Goal: Task Accomplishment & Management: Manage account settings

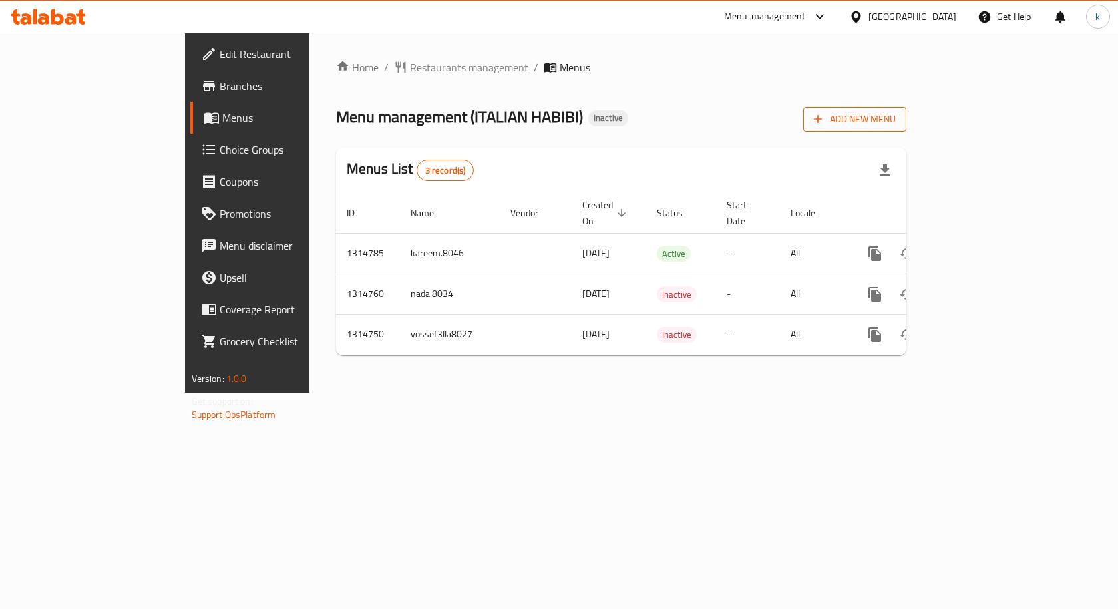
click at [824, 114] on icon "button" at bounding box center [817, 118] width 13 height 13
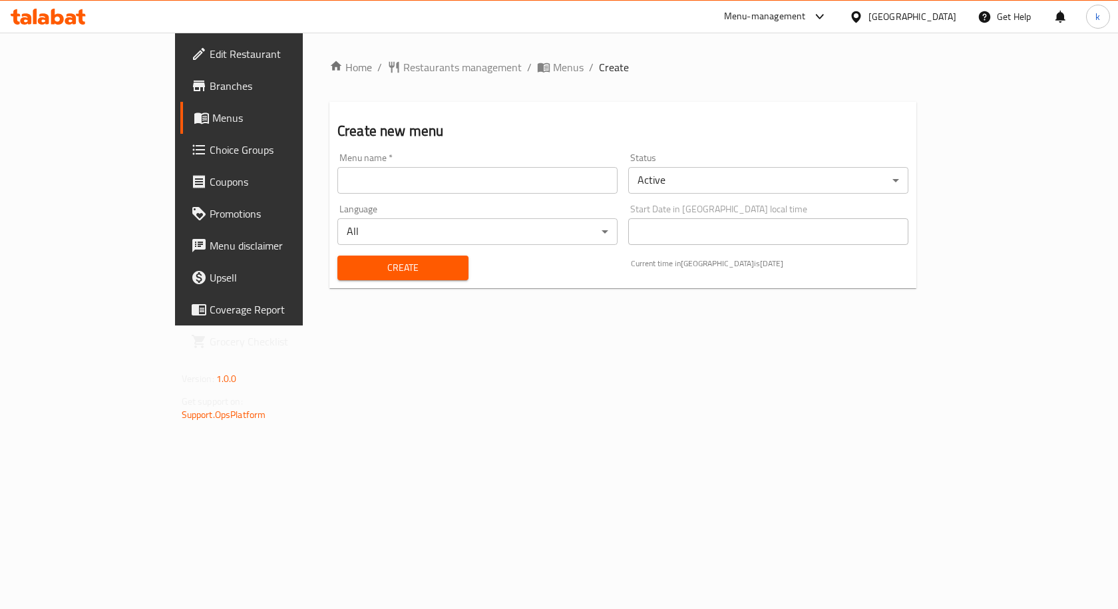
click at [345, 171] on input "text" at bounding box center [477, 180] width 280 height 27
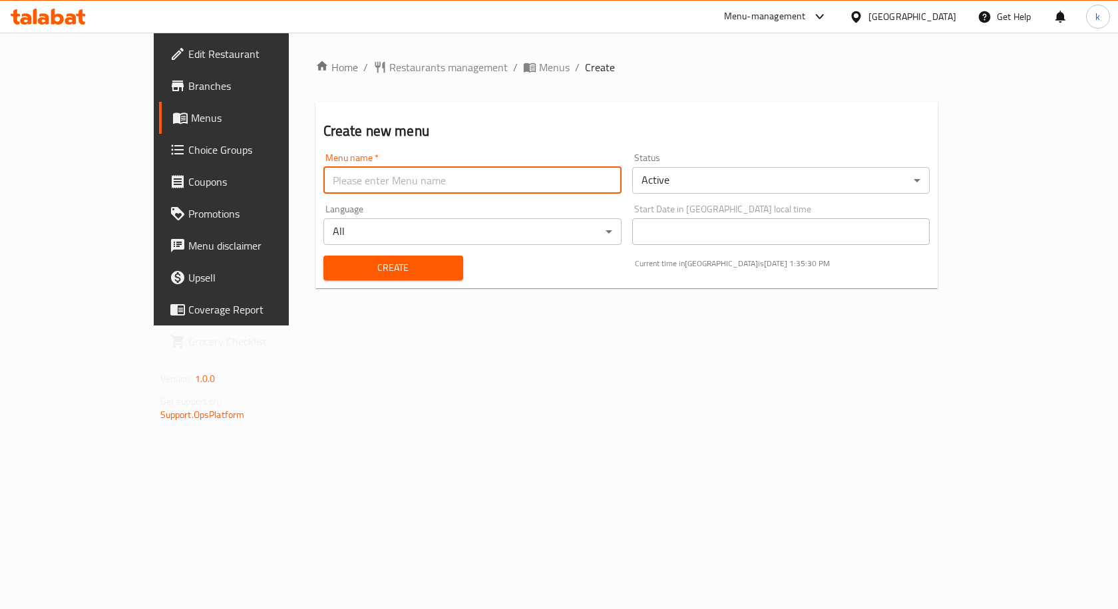
type input "kareem.8046"
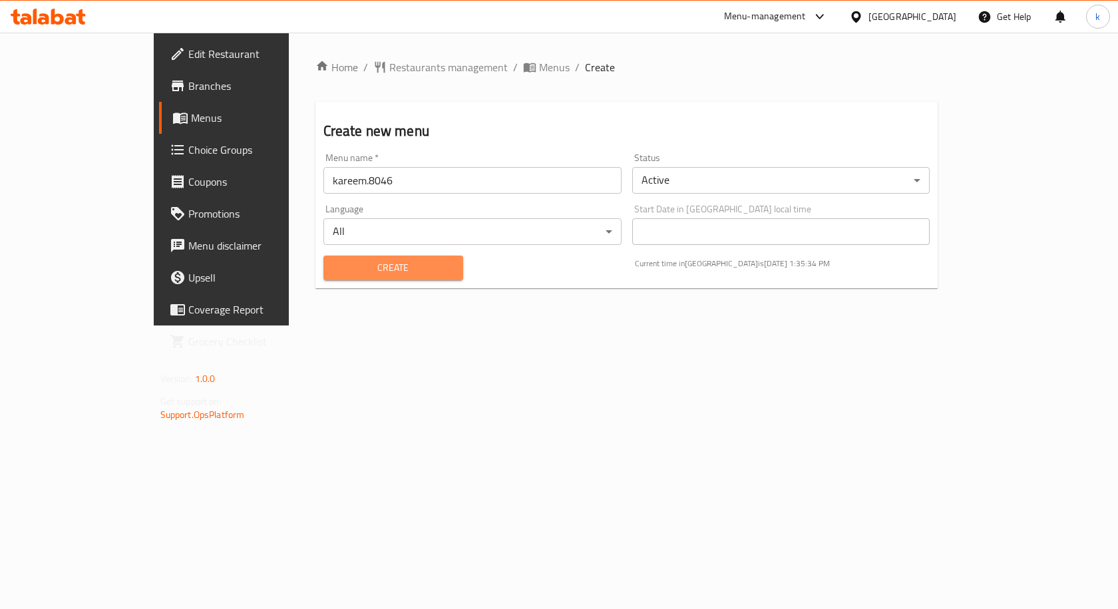
click at [337, 269] on span "Create" at bounding box center [393, 268] width 118 height 17
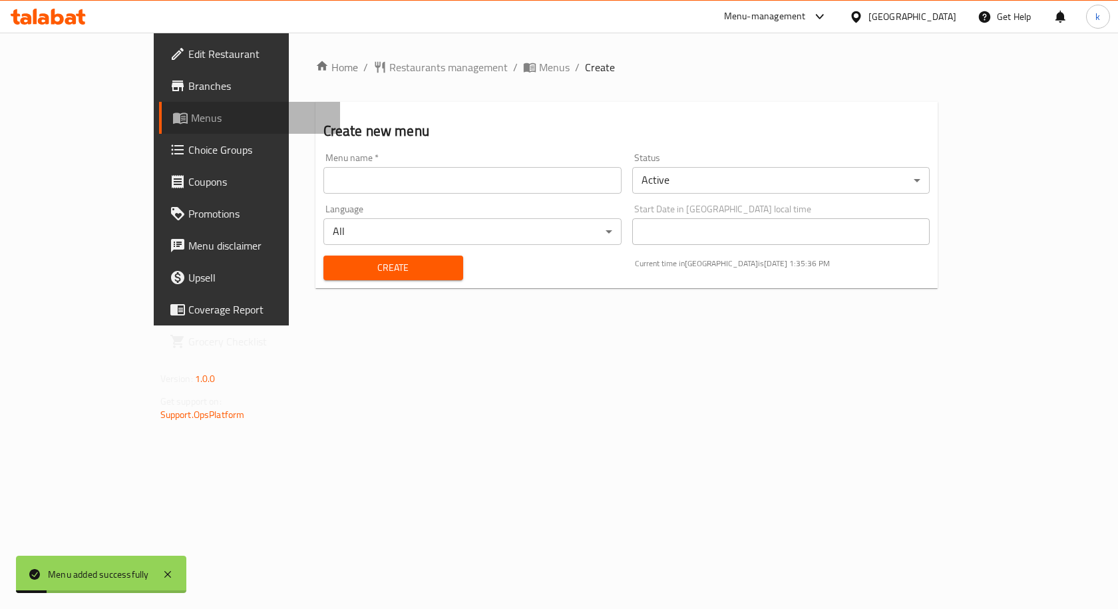
click at [159, 130] on link "Menus" at bounding box center [250, 118] width 182 height 32
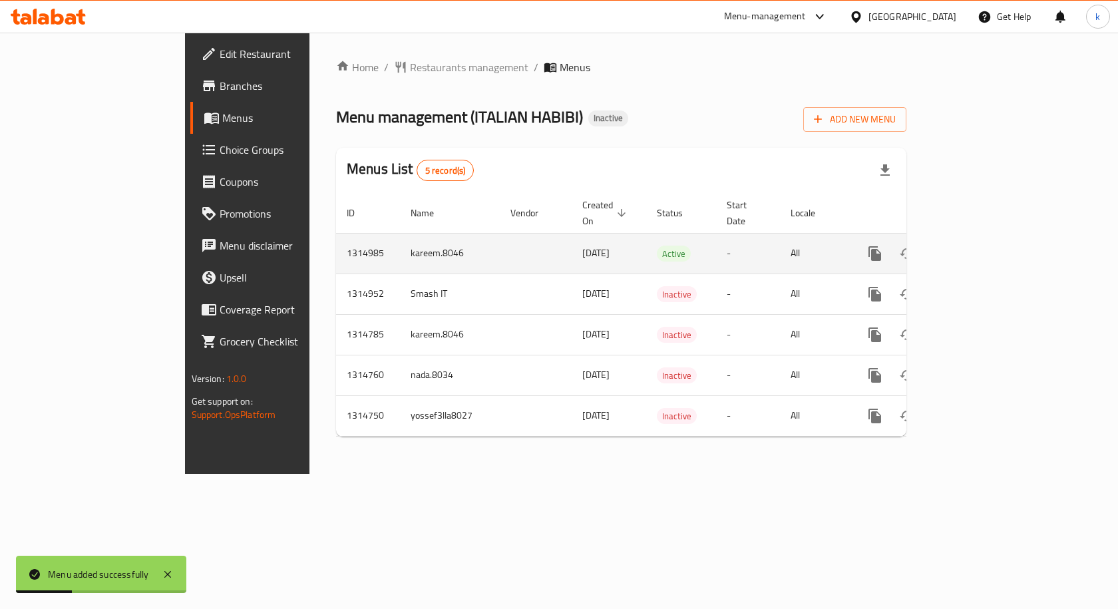
click at [979, 246] on icon "enhanced table" at bounding box center [971, 254] width 16 height 16
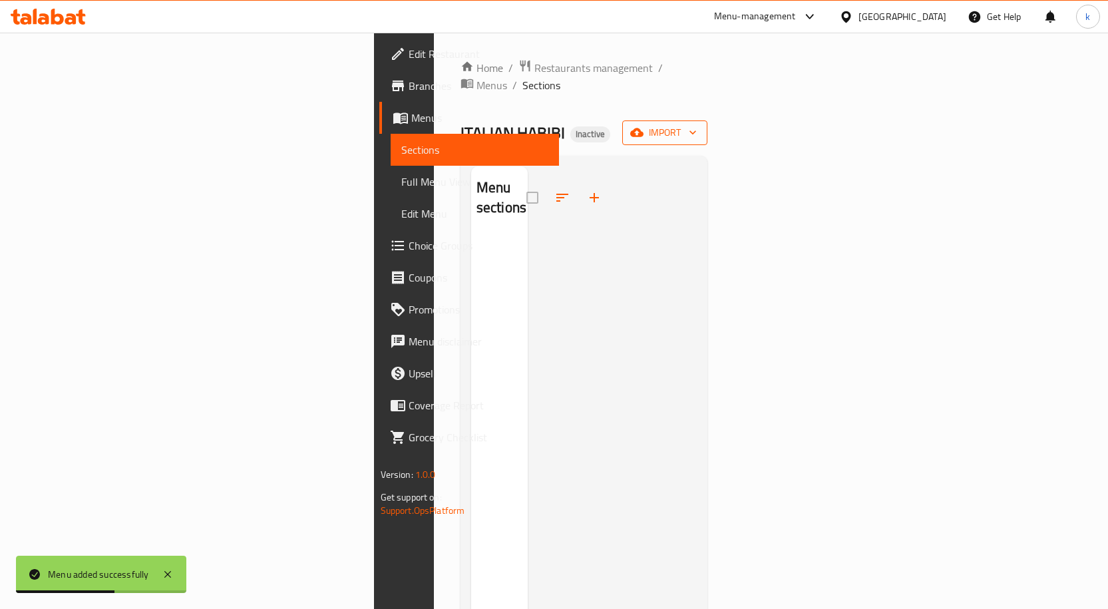
click at [697, 124] on span "import" at bounding box center [665, 132] width 64 height 17
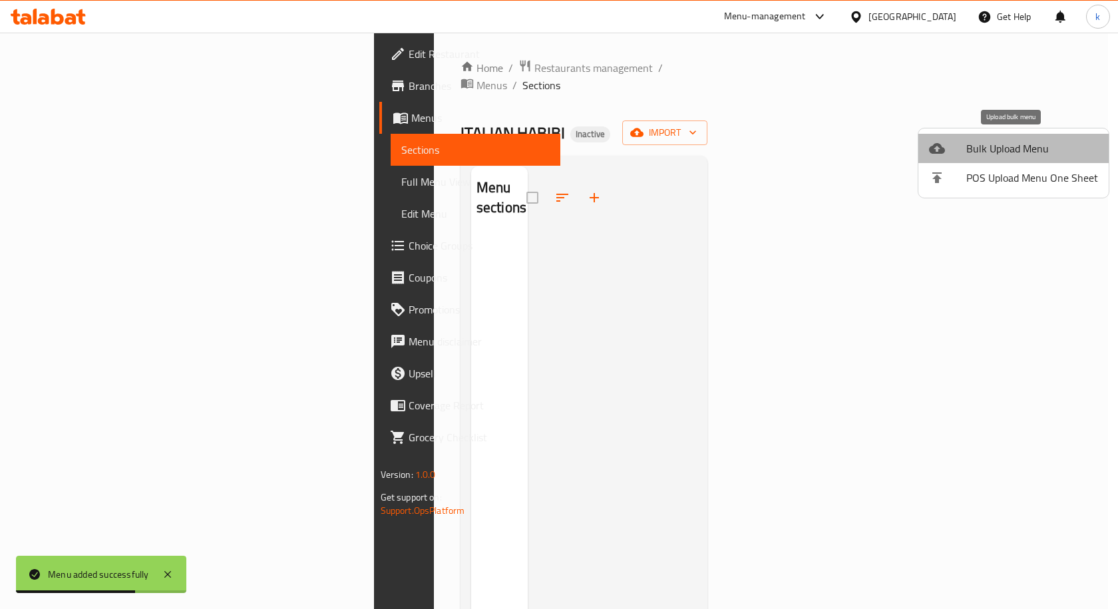
click at [1035, 146] on span "Bulk Upload Menu" at bounding box center [1032, 148] width 132 height 16
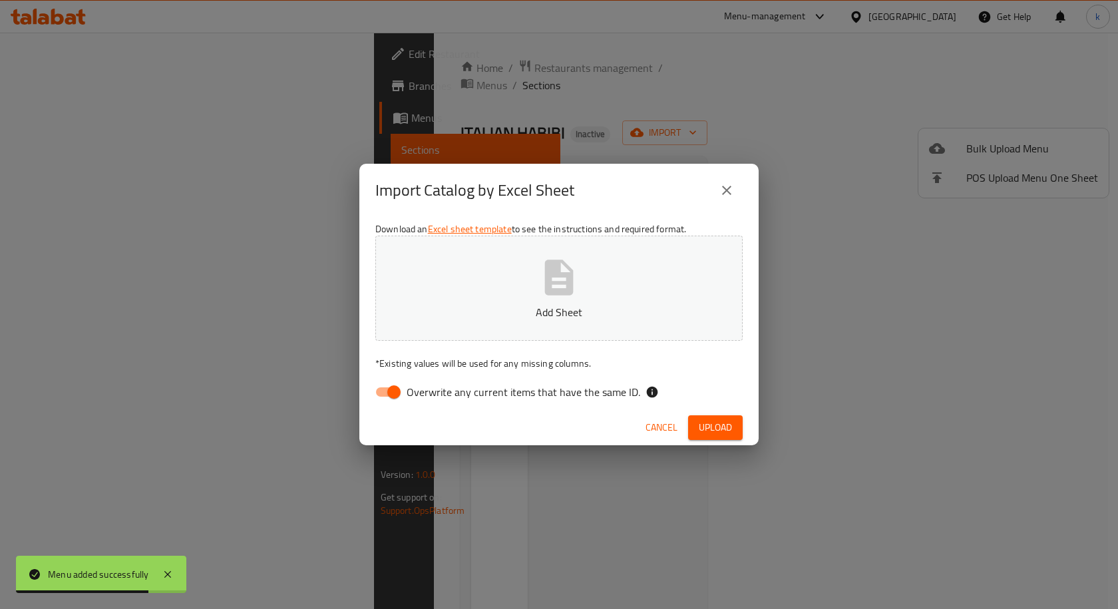
click at [606, 290] on button "Add Sheet" at bounding box center [558, 288] width 367 height 105
click at [384, 395] on input "Overwrite any current items that have the same ID." at bounding box center [394, 391] width 76 height 25
checkbox input "false"
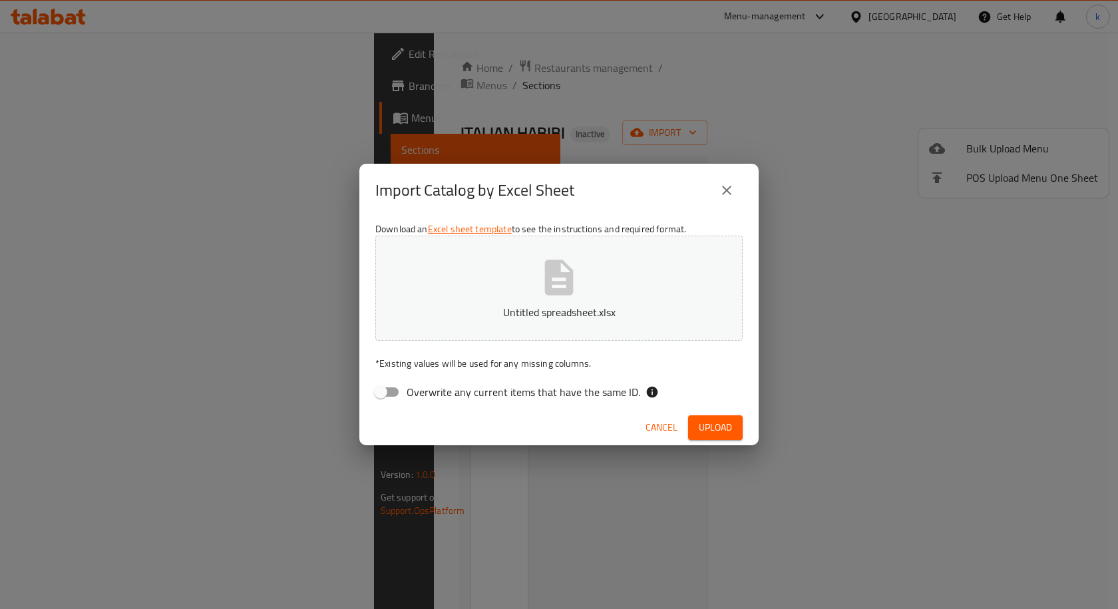
click at [723, 425] on span "Upload" at bounding box center [715, 427] width 33 height 17
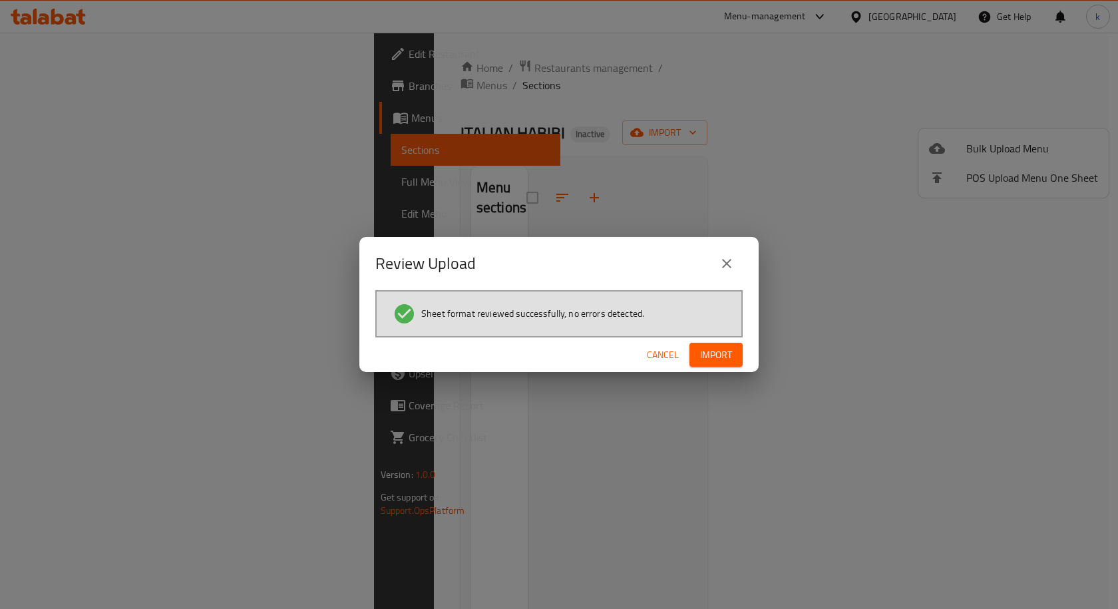
click at [721, 359] on span "Import" at bounding box center [716, 355] width 32 height 17
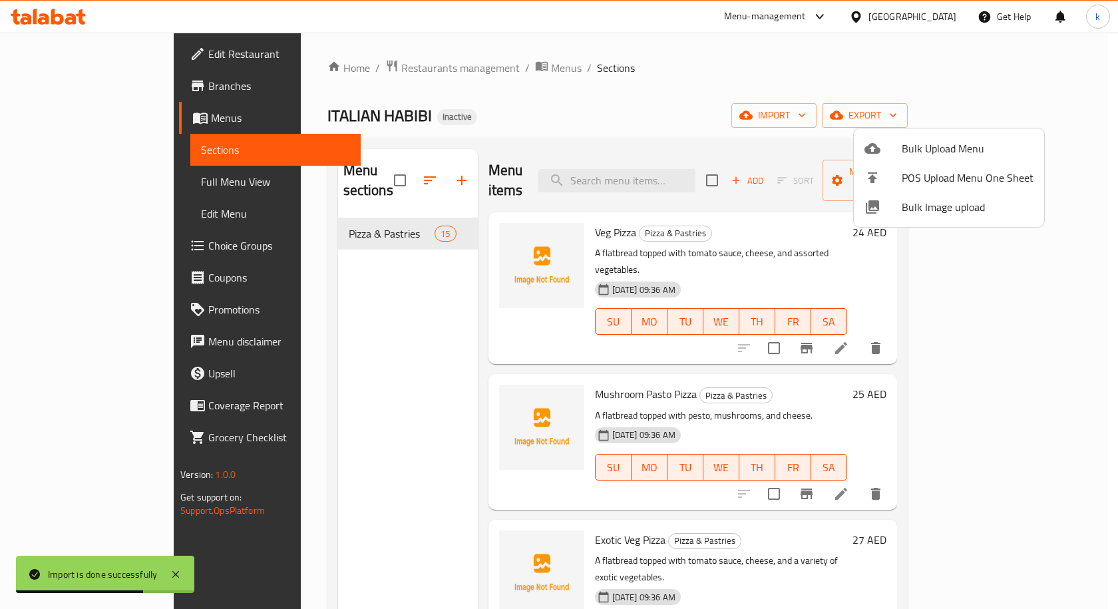
click at [92, 187] on div at bounding box center [559, 304] width 1118 height 609
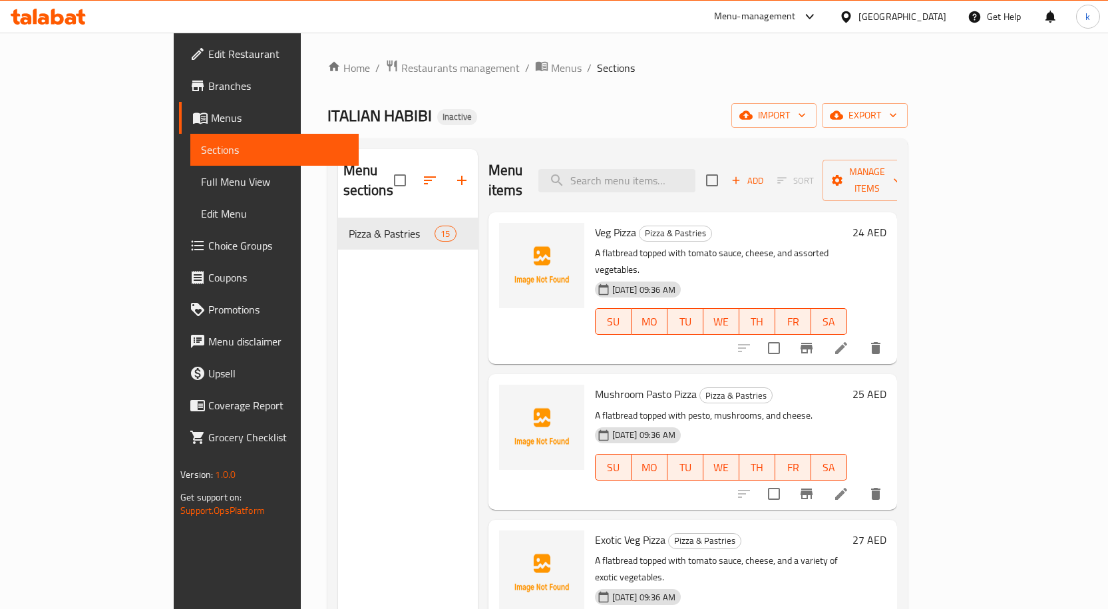
drag, startPoint x: 106, startPoint y: 188, endPoint x: 188, endPoint y: 220, distance: 87.9
click at [201, 188] on span "Full Menu View" at bounding box center [274, 182] width 147 height 16
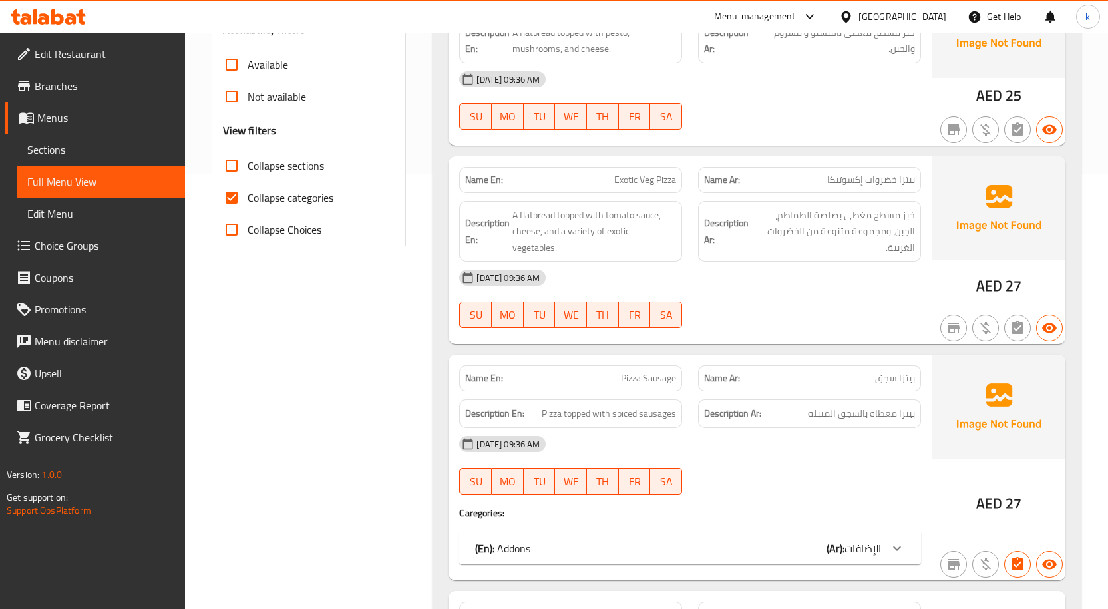
scroll to position [532, 0]
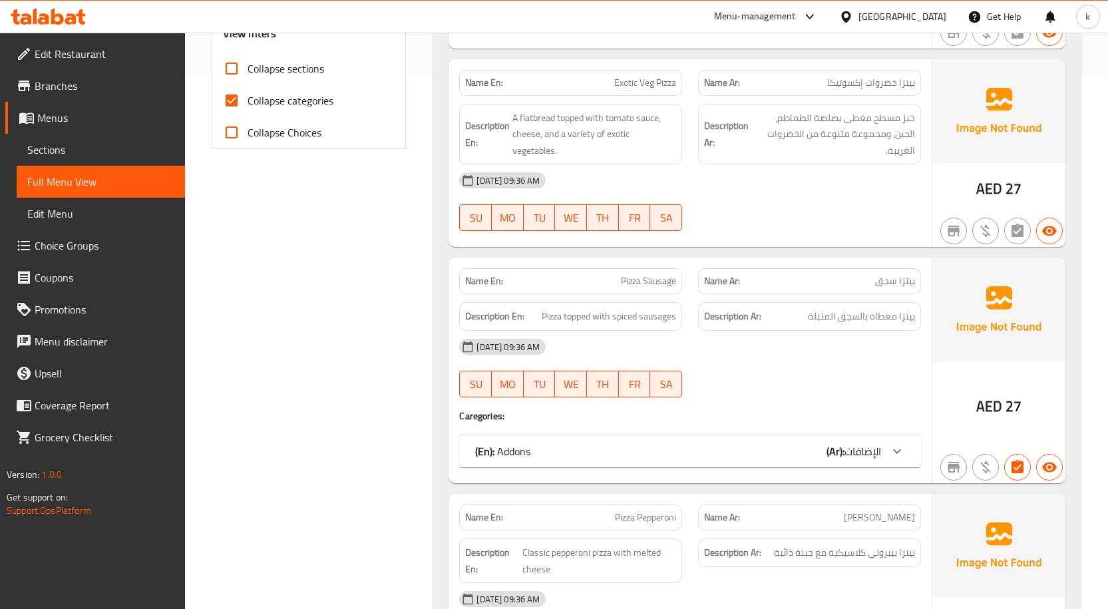
click at [260, 106] on span "Collapse categories" at bounding box center [291, 100] width 86 height 16
click at [248, 106] on input "Collapse categories" at bounding box center [232, 101] width 32 height 32
checkbox input "false"
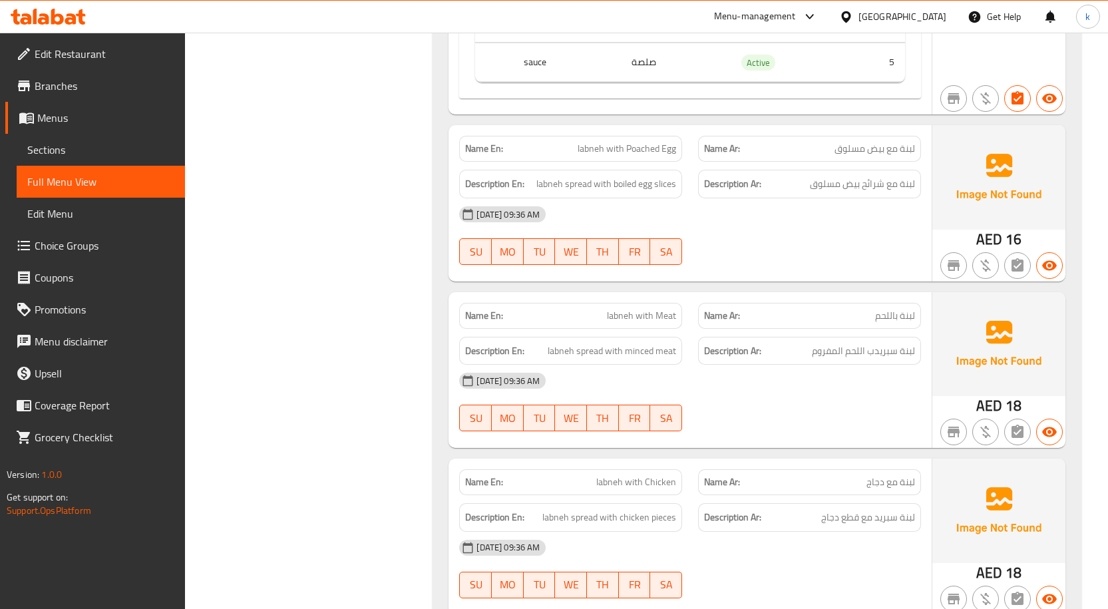
scroll to position [4250, 0]
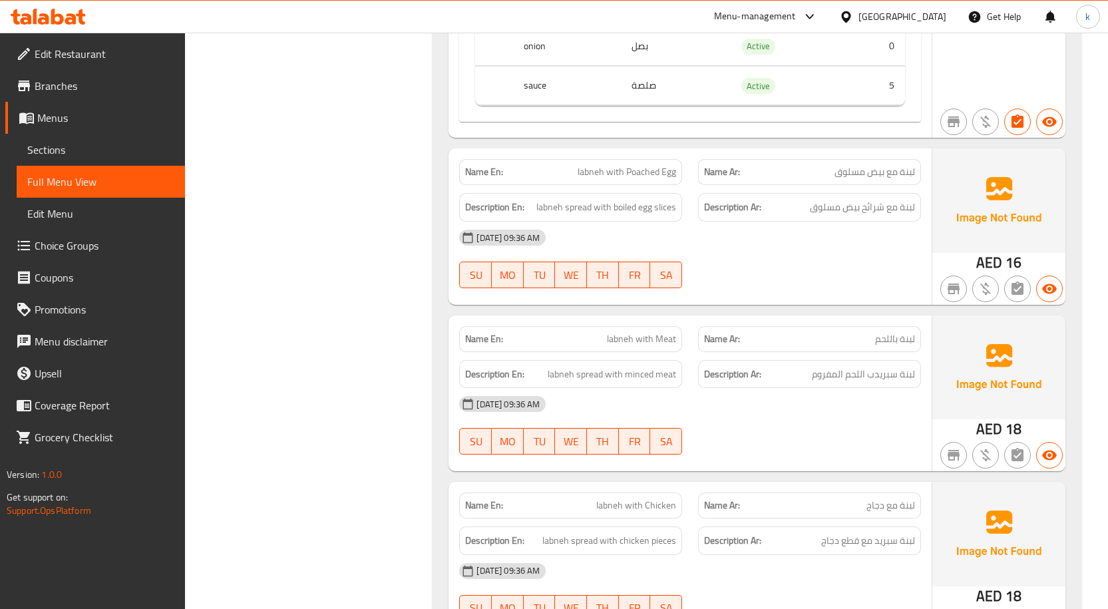
click at [642, 165] on span "labneh with Poached Egg" at bounding box center [627, 172] width 98 height 14
drag, startPoint x: 626, startPoint y: 156, endPoint x: 692, endPoint y: 160, distance: 66.0
click at [692, 160] on div "Name En: labneh with Poached Egg Name Ar: لبنة مع بيض مسلوق" at bounding box center [690, 172] width 478 height 42
copy span "Poached Egg"
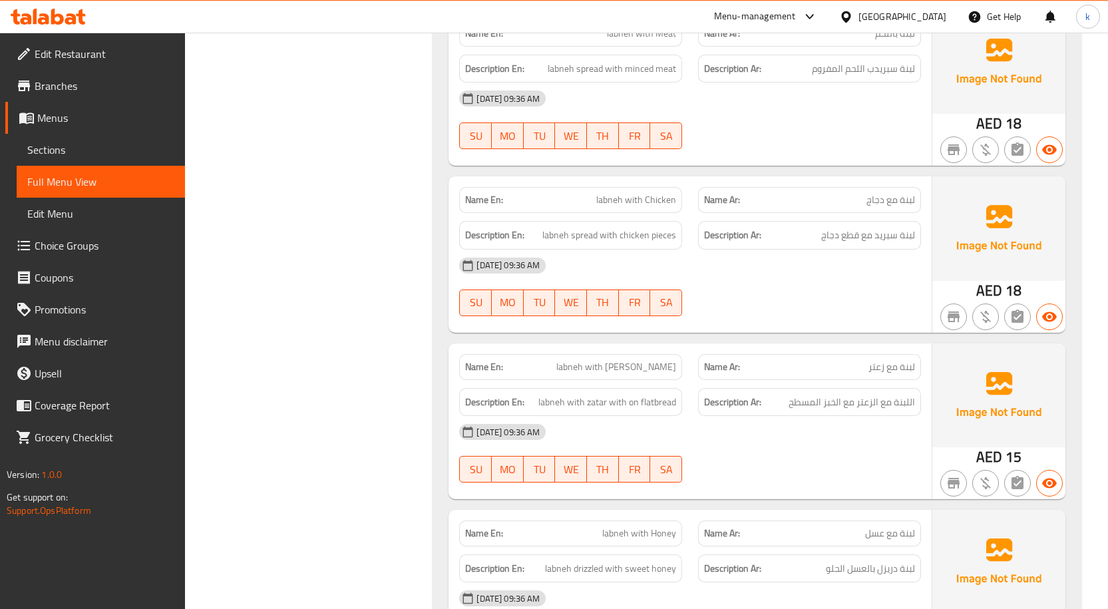
scroll to position [4649, 0]
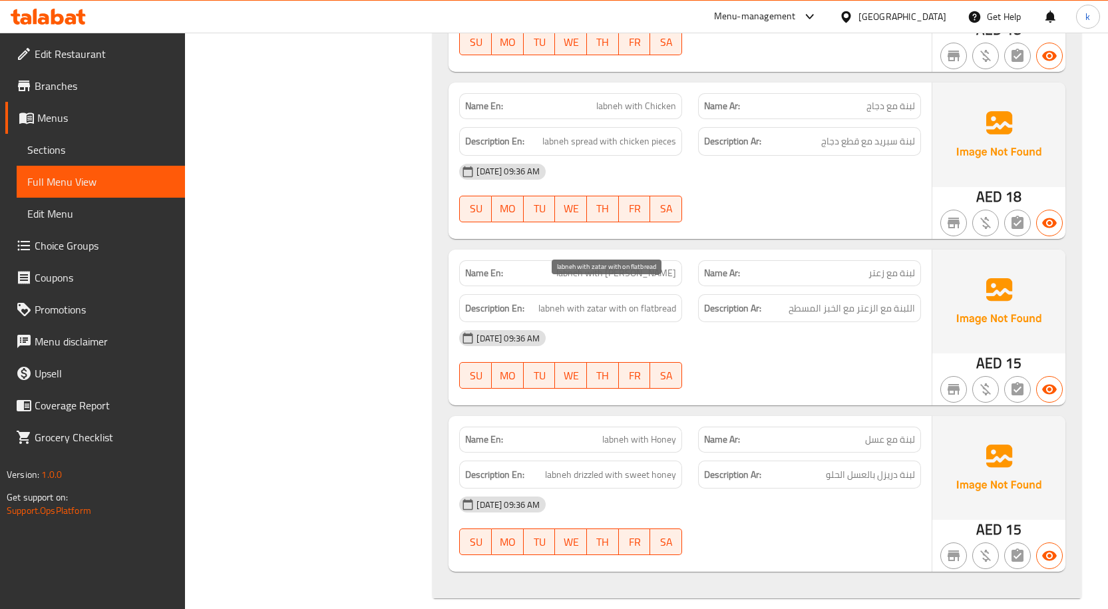
click at [647, 300] on span "labneh with zatar with on flatbread" at bounding box center [607, 308] width 138 height 17
copy span "flatbread"
drag, startPoint x: 540, startPoint y: 290, endPoint x: 680, endPoint y: 294, distance: 139.8
click at [680, 294] on div "Description En: labneh with zatar with on flatbread" at bounding box center [570, 308] width 223 height 29
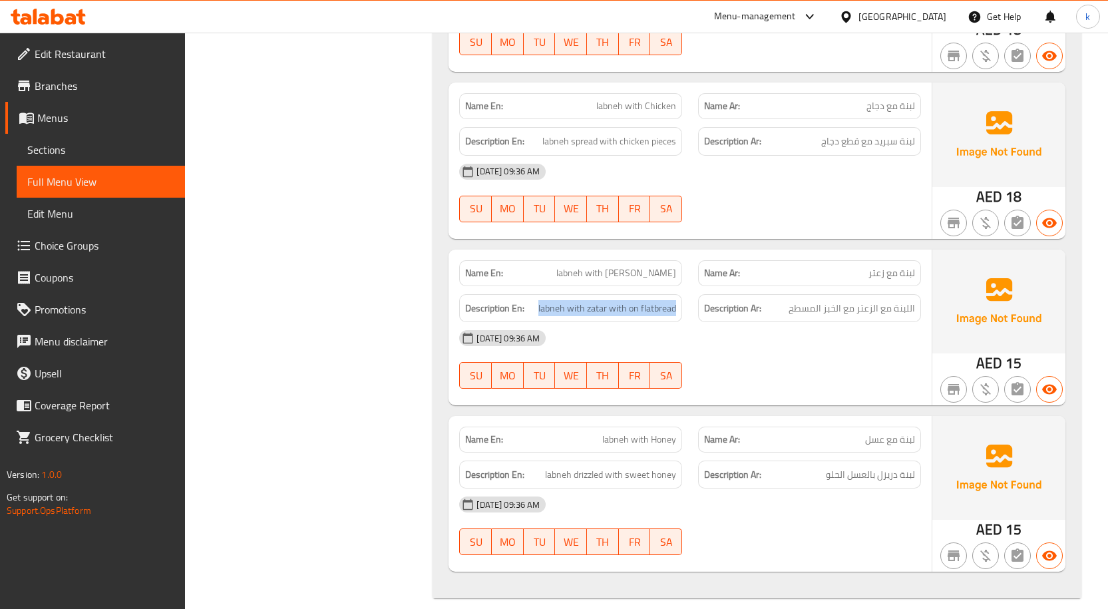
copy span "labneh with zatar with on flatbread"
click at [621, 304] on div "Description En: labneh with zatar with on flatbread" at bounding box center [570, 308] width 223 height 29
click at [641, 433] on span "labneh with Honey" at bounding box center [639, 440] width 74 height 14
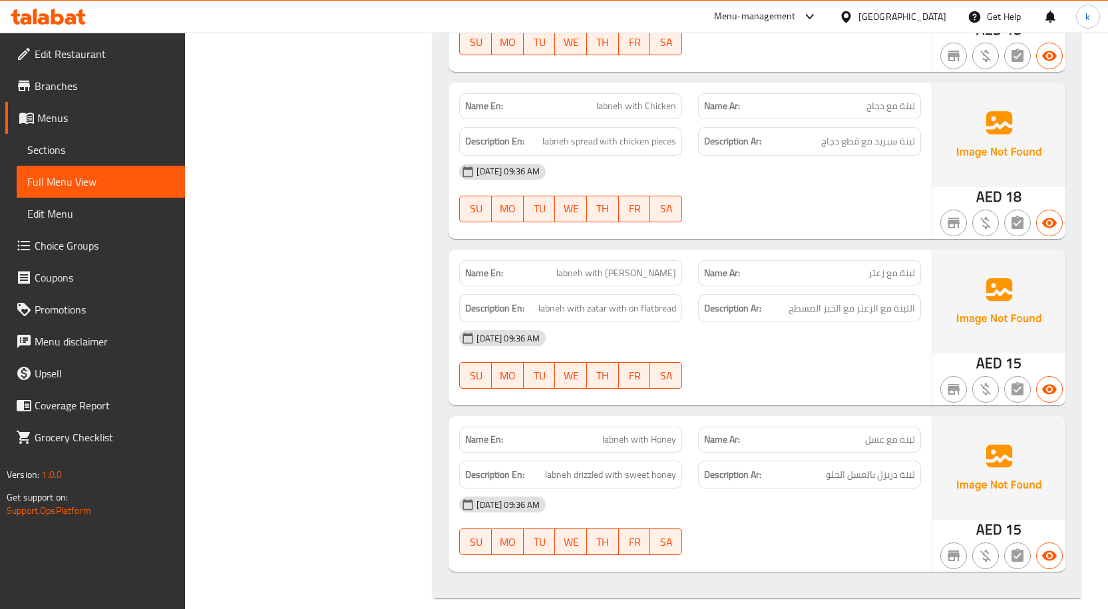
click at [649, 266] on span "labneh with [PERSON_NAME]" at bounding box center [616, 273] width 120 height 14
copy span "labneh with [PERSON_NAME]"
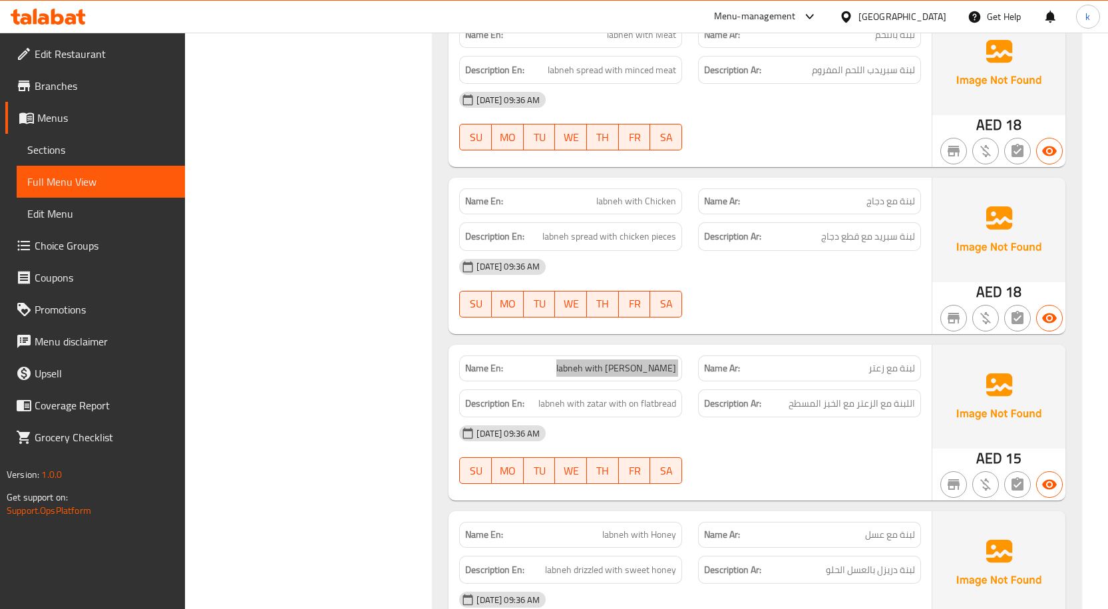
scroll to position [4516, 0]
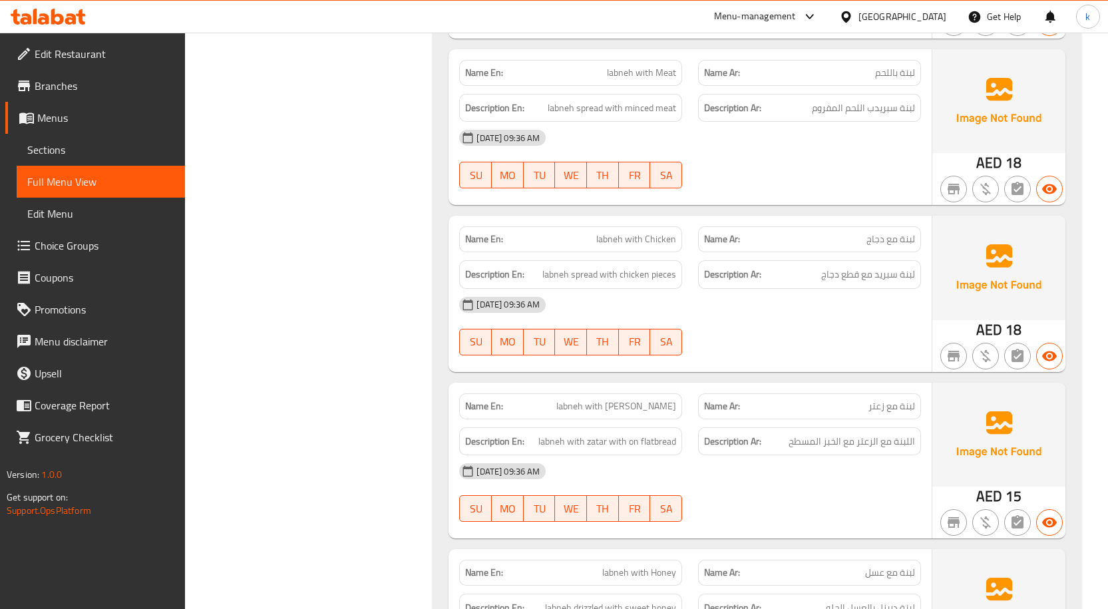
click at [637, 455] on div "[DATE] 09:36 AM" at bounding box center [690, 471] width 478 height 32
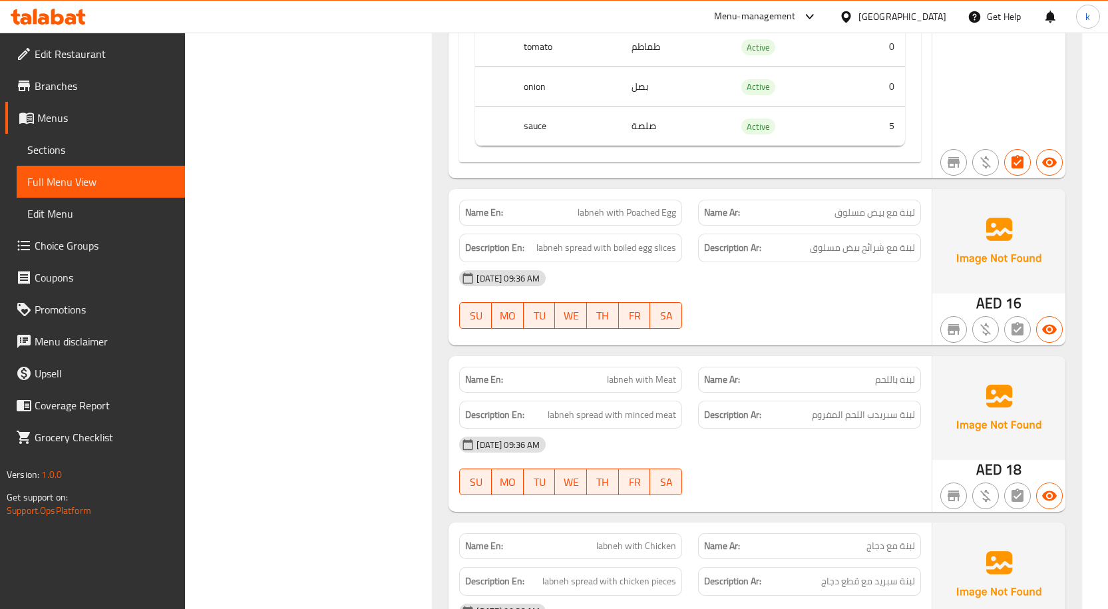
scroll to position [4184, 0]
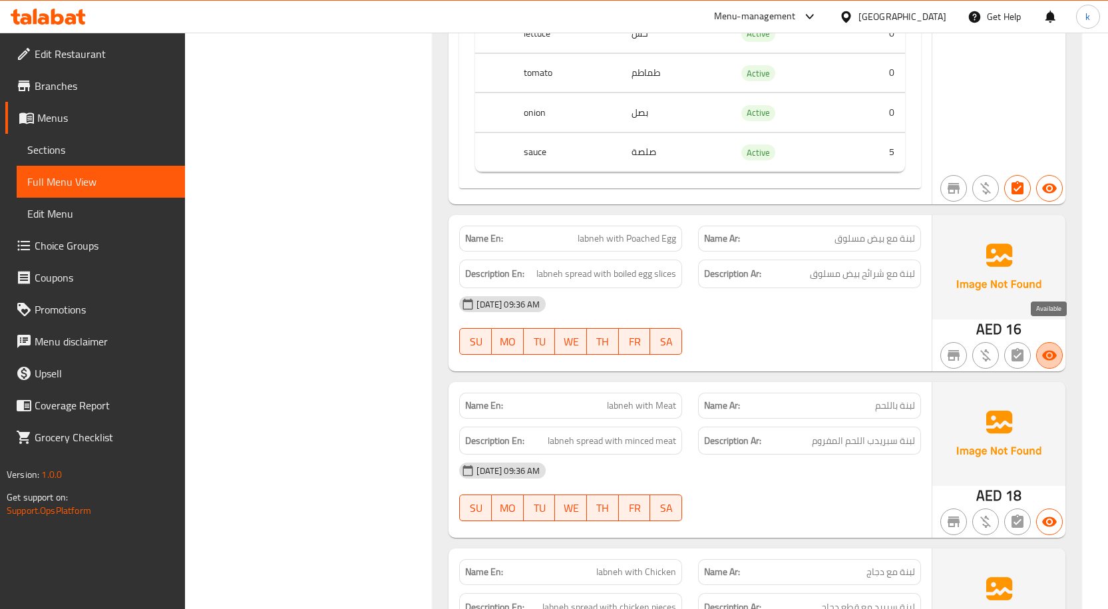
click at [1048, 347] on icon "button" at bounding box center [1049, 355] width 16 height 16
click at [1022, 348] on icon "button" at bounding box center [1017, 354] width 12 height 13
click at [989, 347] on icon "button" at bounding box center [986, 355] width 16 height 16
click at [948, 350] on icon "button" at bounding box center [954, 355] width 12 height 11
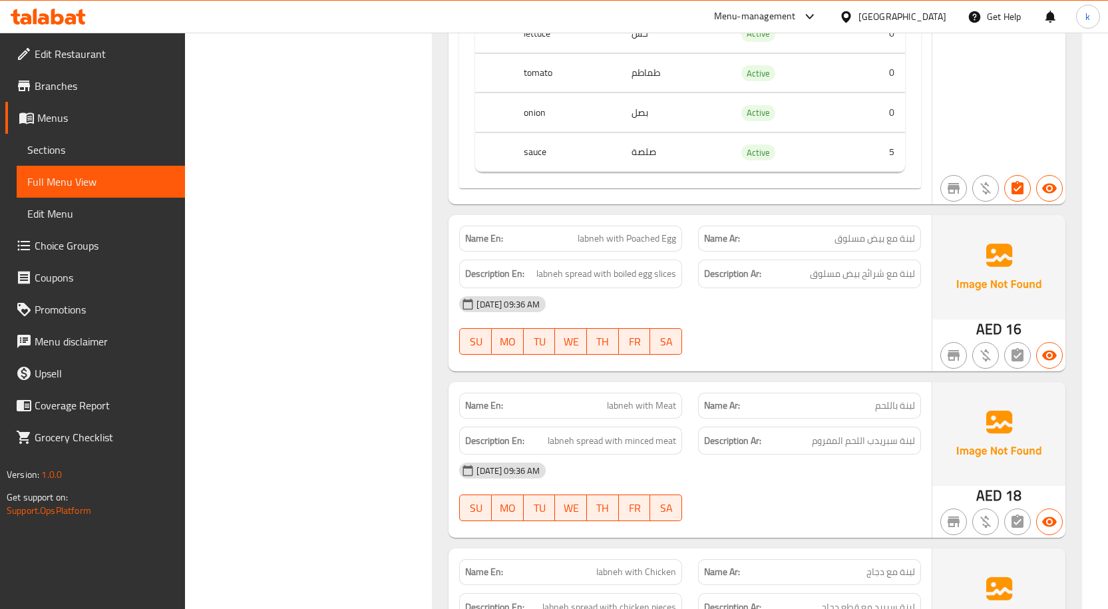
click at [717, 288] on div "[DATE] 09:36 AM" at bounding box center [690, 304] width 478 height 32
click at [480, 232] on strong "Name En:" at bounding box center [484, 239] width 38 height 14
click at [49, 146] on span "Sections" at bounding box center [100, 150] width 147 height 16
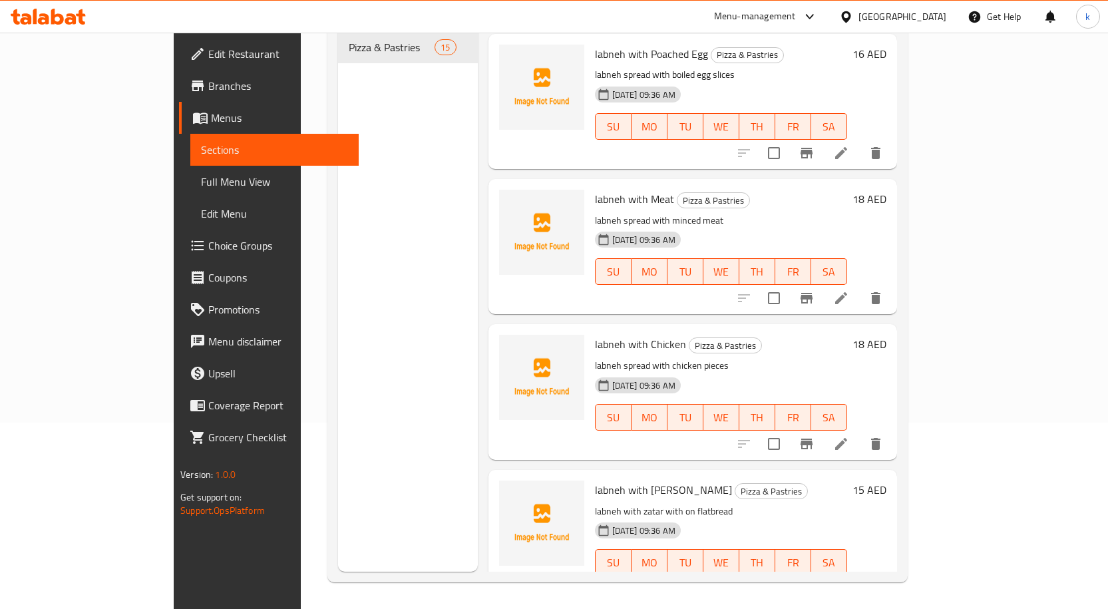
scroll to position [1605, 0]
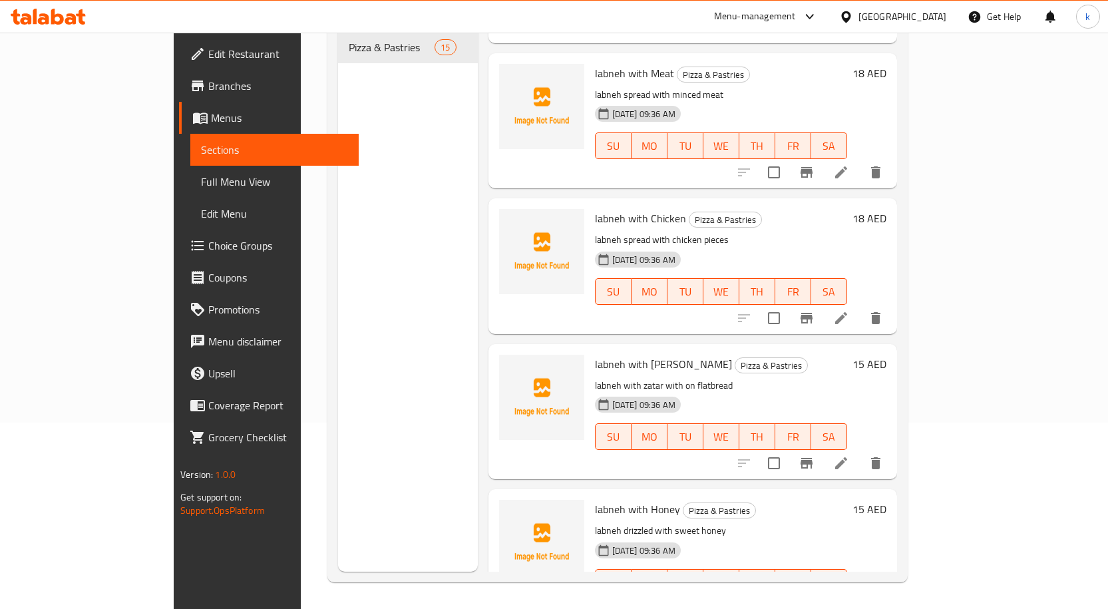
click at [880, 457] on icon "delete" at bounding box center [875, 463] width 9 height 12
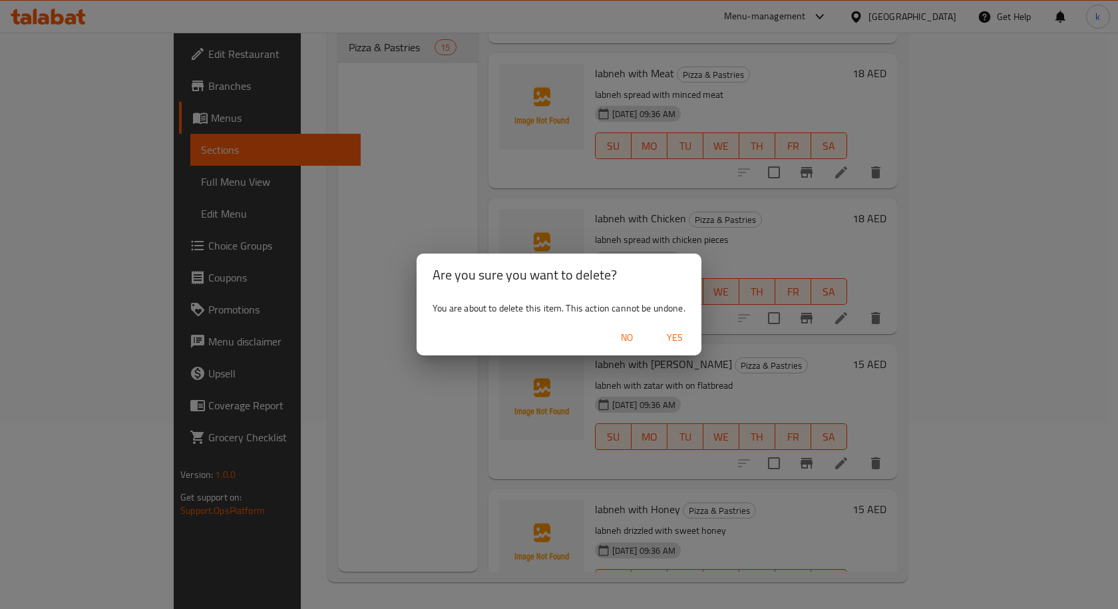
click at [669, 334] on span "Yes" at bounding box center [675, 337] width 32 height 17
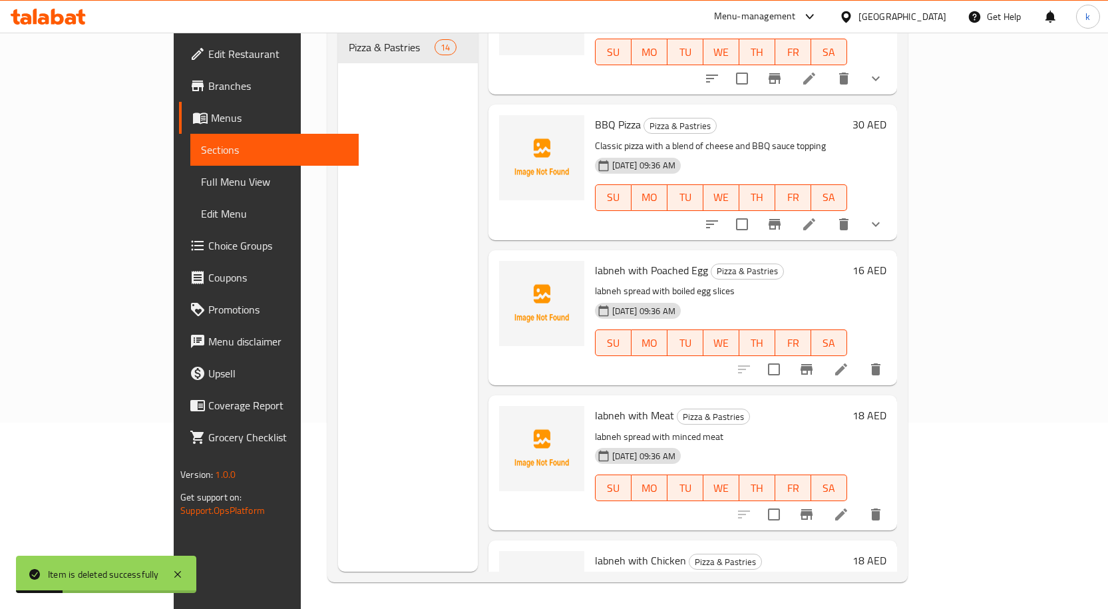
scroll to position [1260, 0]
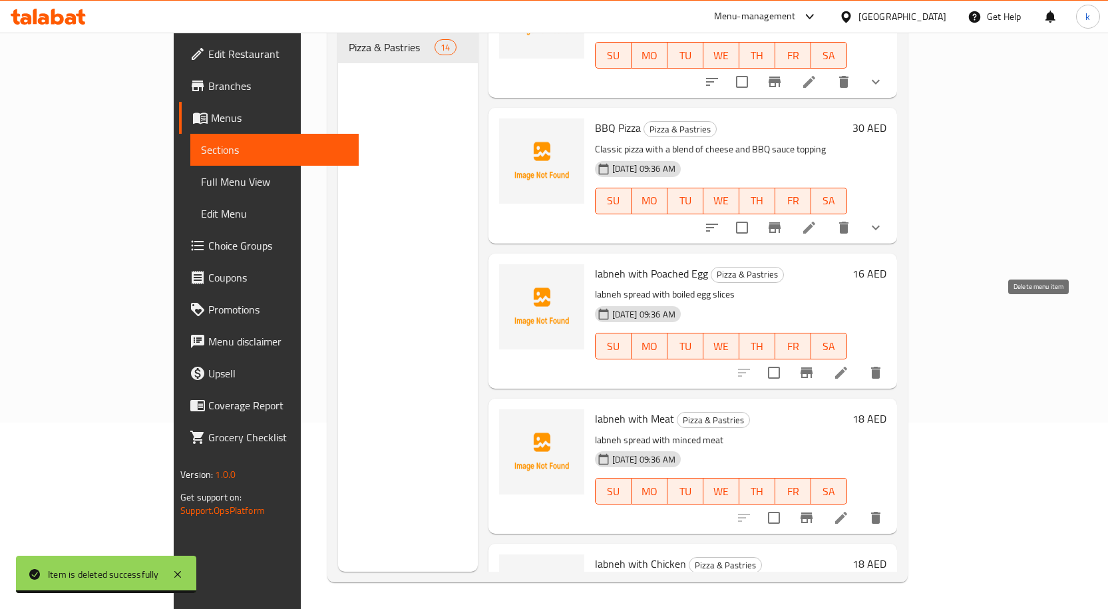
click at [880, 367] on icon "delete" at bounding box center [875, 373] width 9 height 12
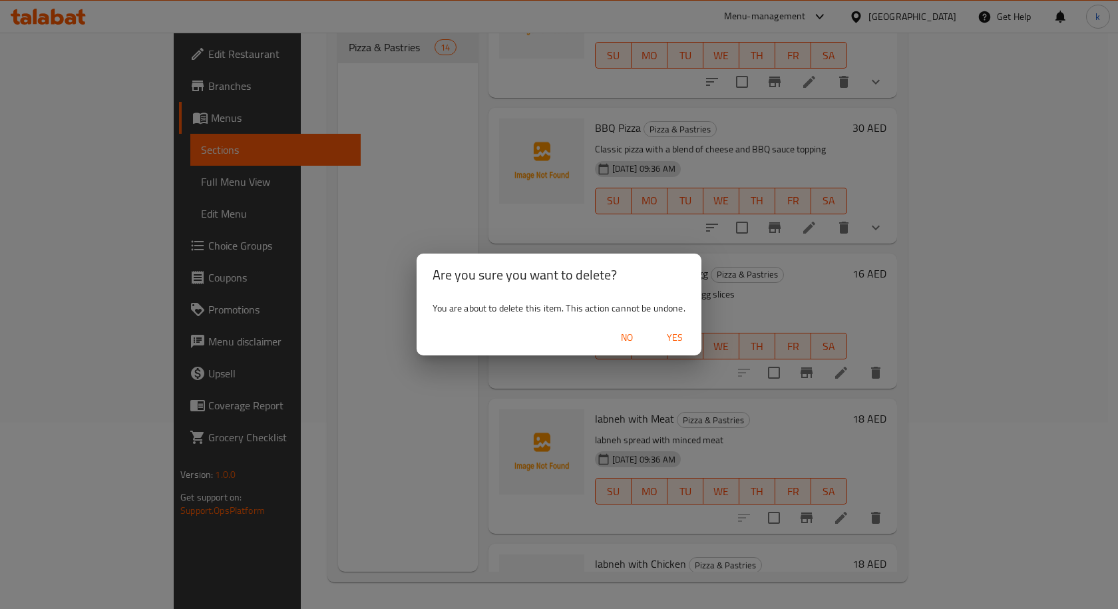
click at [675, 335] on span "Yes" at bounding box center [675, 337] width 32 height 17
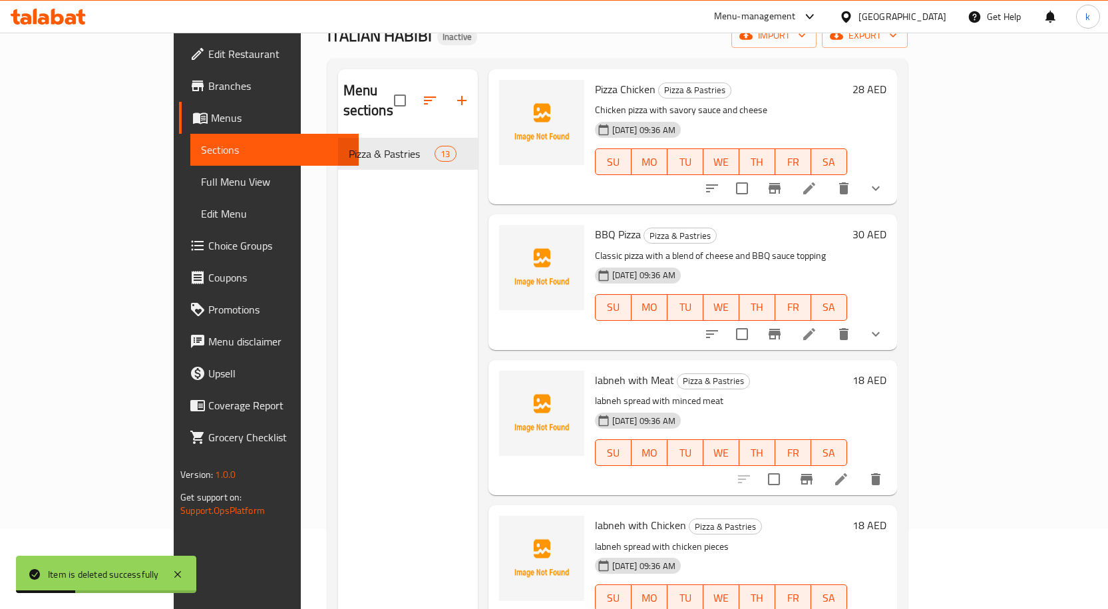
scroll to position [0, 0]
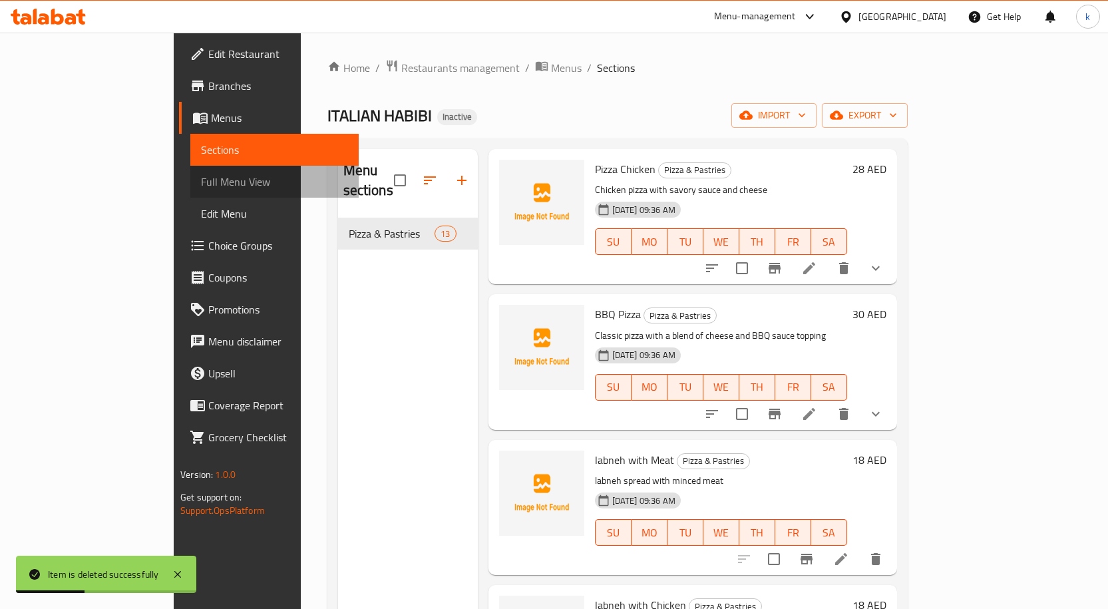
click at [201, 182] on span "Full Menu View" at bounding box center [274, 182] width 147 height 16
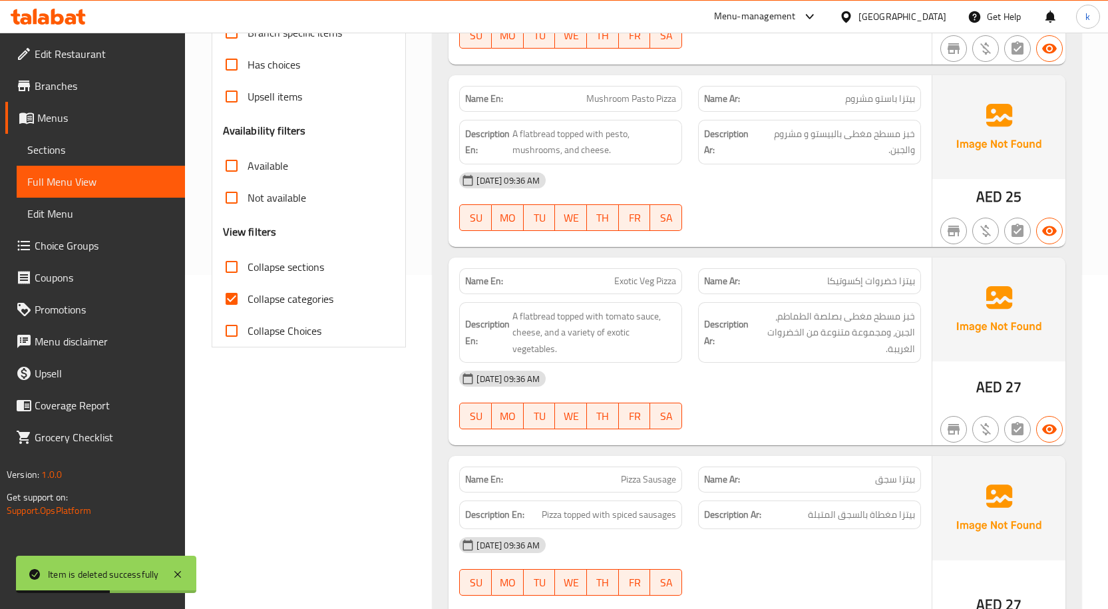
scroll to position [333, 0]
click at [259, 294] on span "Collapse categories" at bounding box center [291, 300] width 86 height 16
click at [248, 294] on input "Collapse categories" at bounding box center [232, 300] width 32 height 32
checkbox input "false"
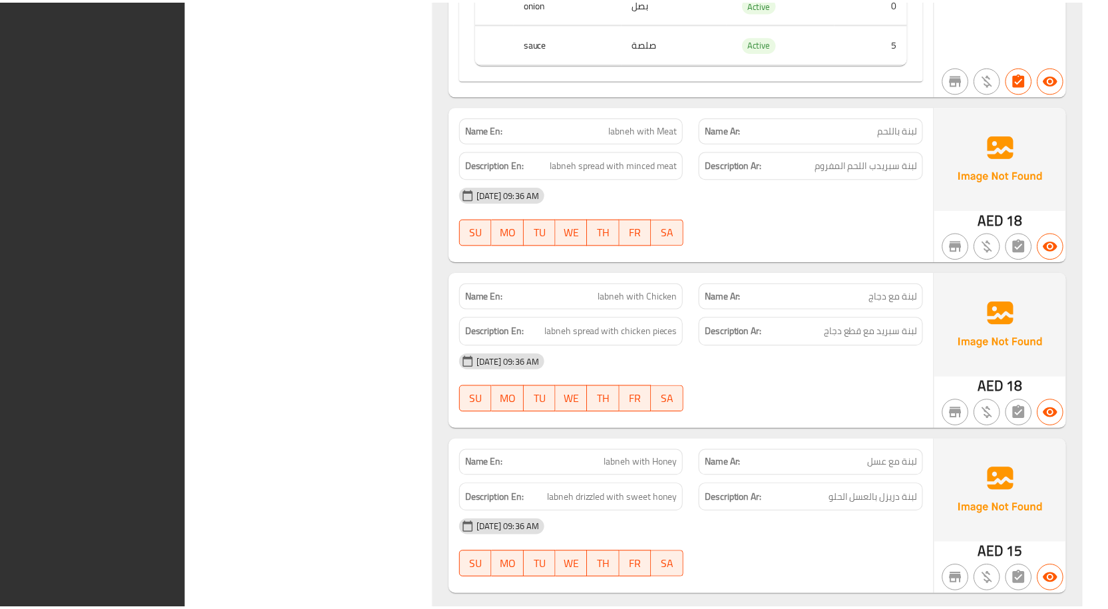
scroll to position [4316, 0]
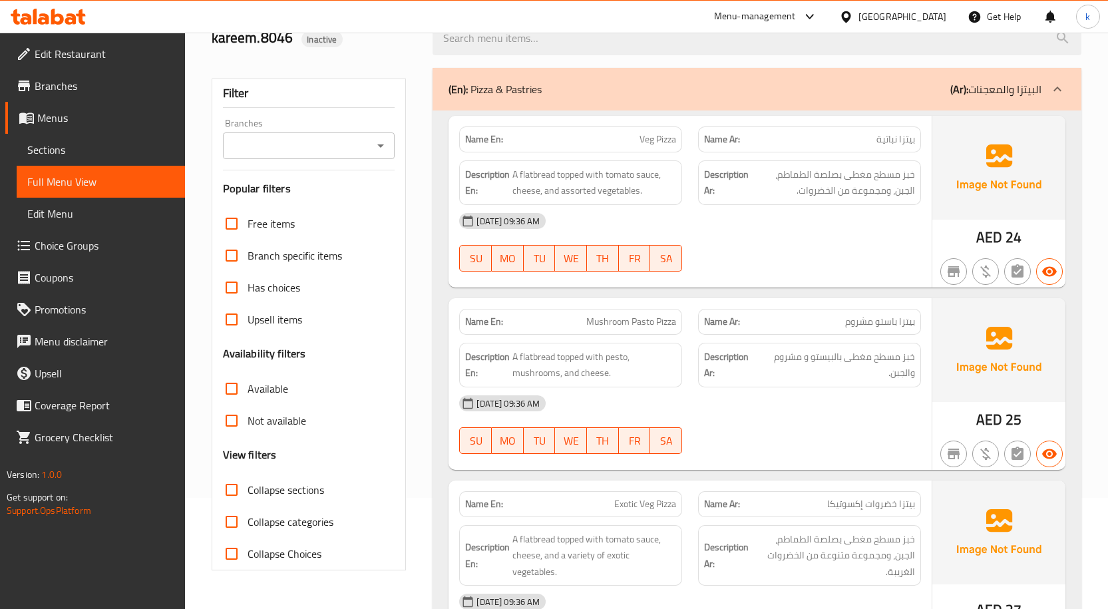
scroll to position [0, 0]
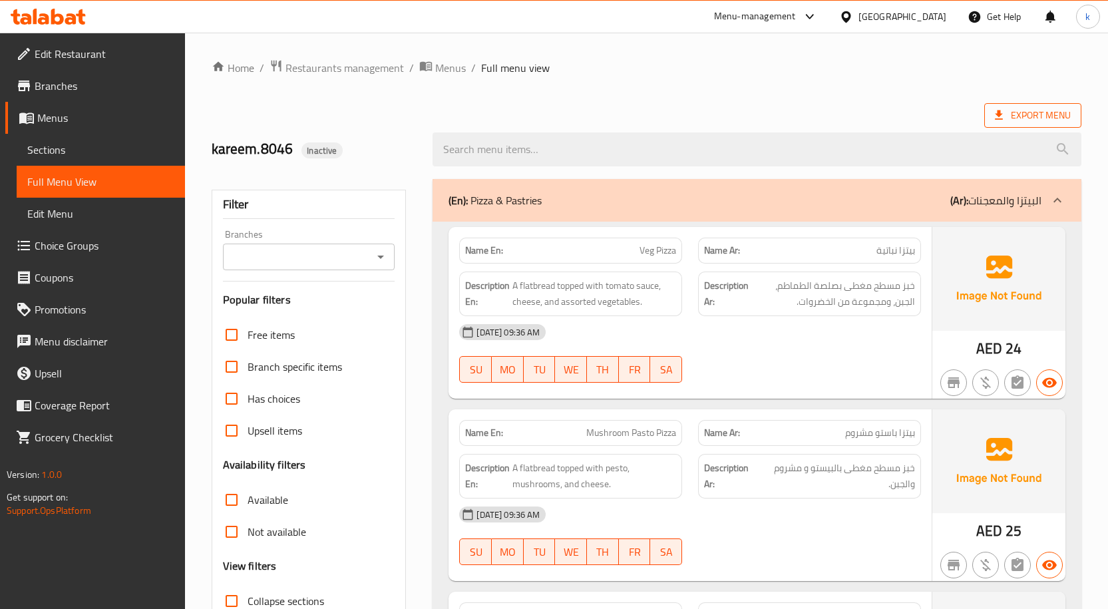
click at [1039, 115] on span "Export Menu" at bounding box center [1033, 115] width 76 height 17
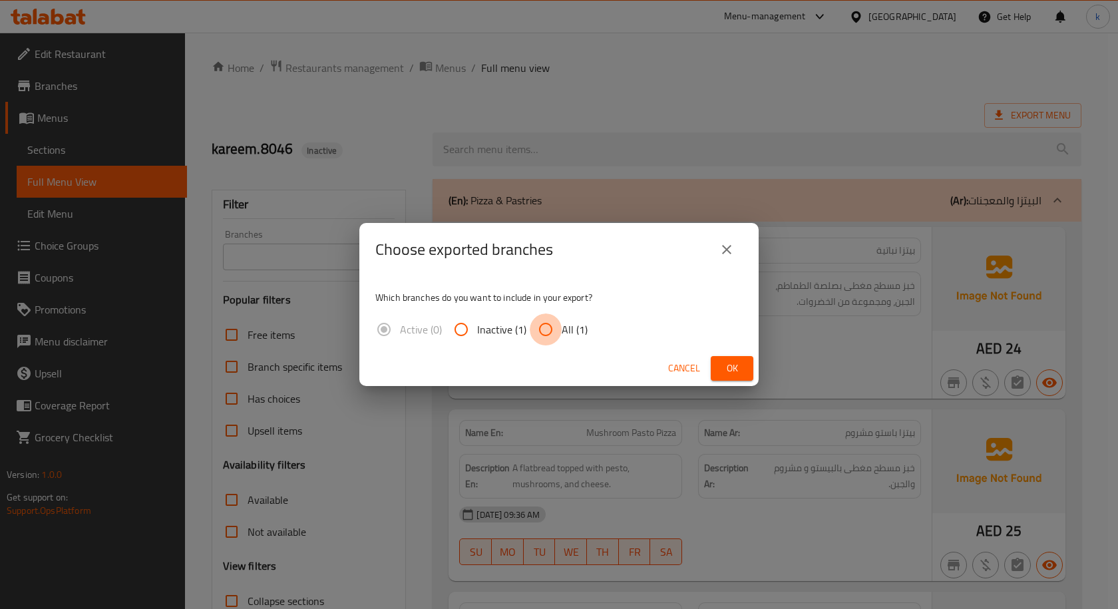
click at [546, 323] on input "All (1)" at bounding box center [546, 329] width 32 height 32
radio input "true"
click at [734, 370] on span "Ok" at bounding box center [731, 368] width 21 height 17
